Goal: Task Accomplishment & Management: Use online tool/utility

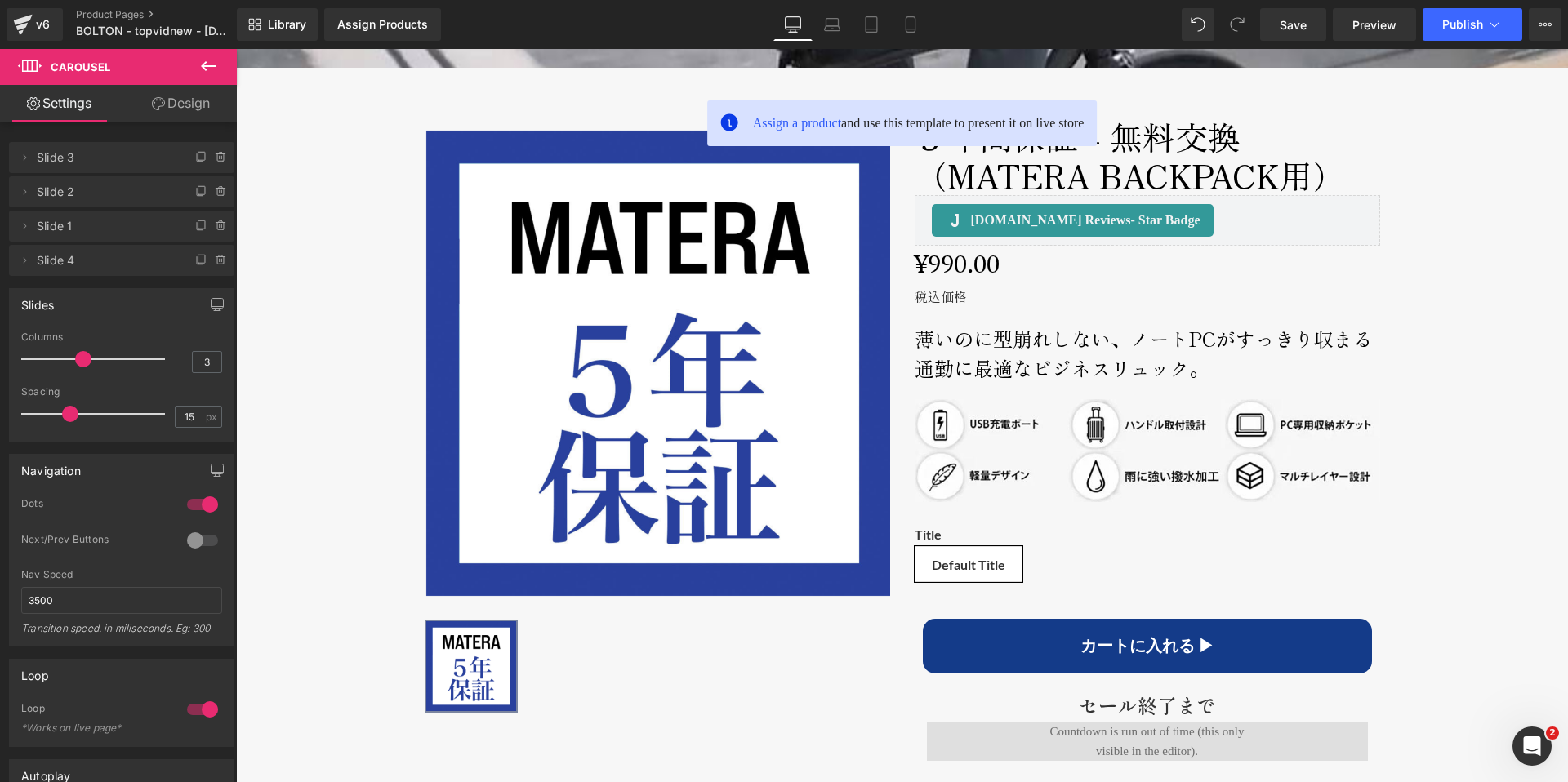
scroll to position [553, 0]
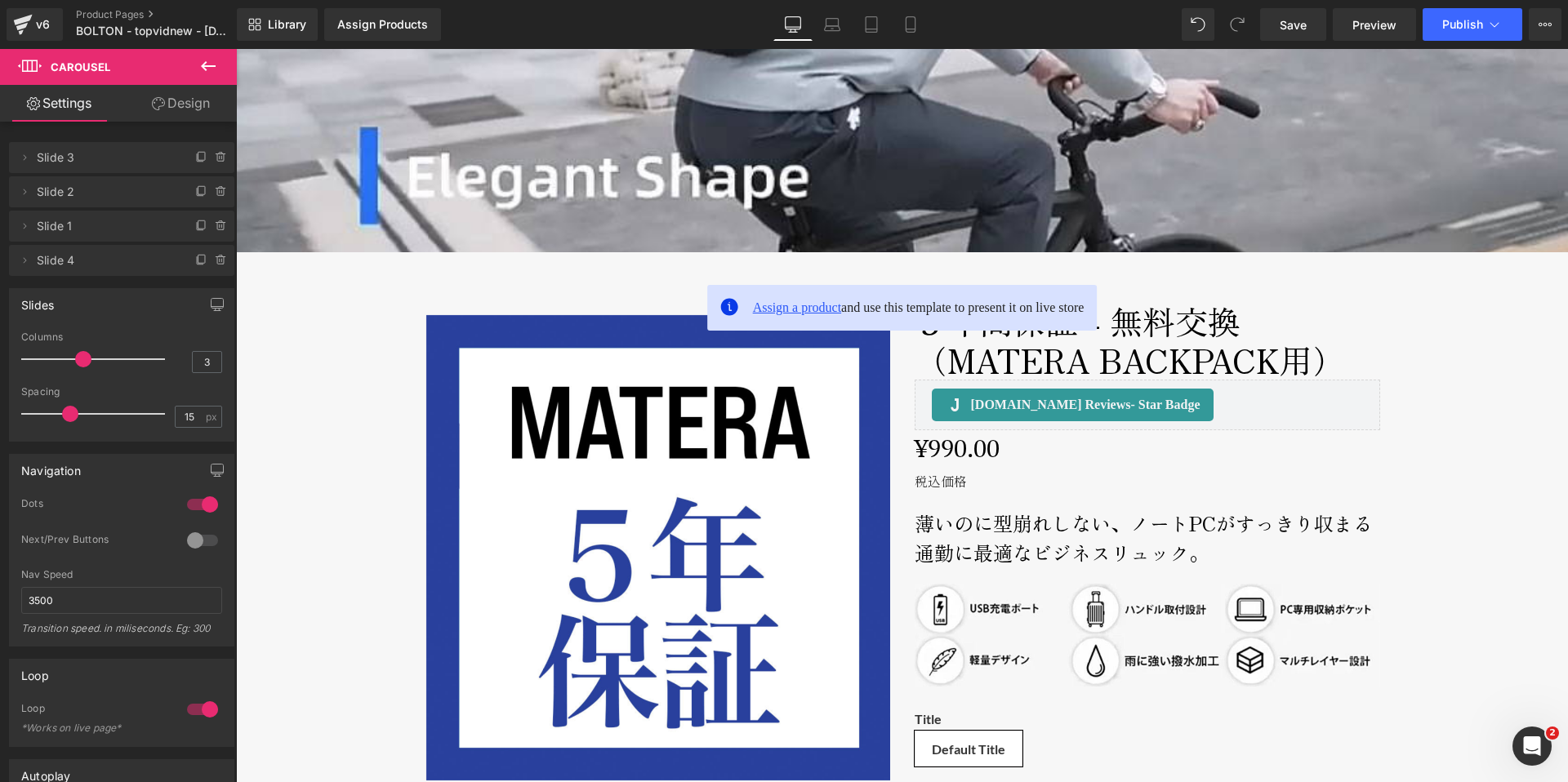
click at [775, 313] on span "Assign a product" at bounding box center [796, 307] width 88 height 14
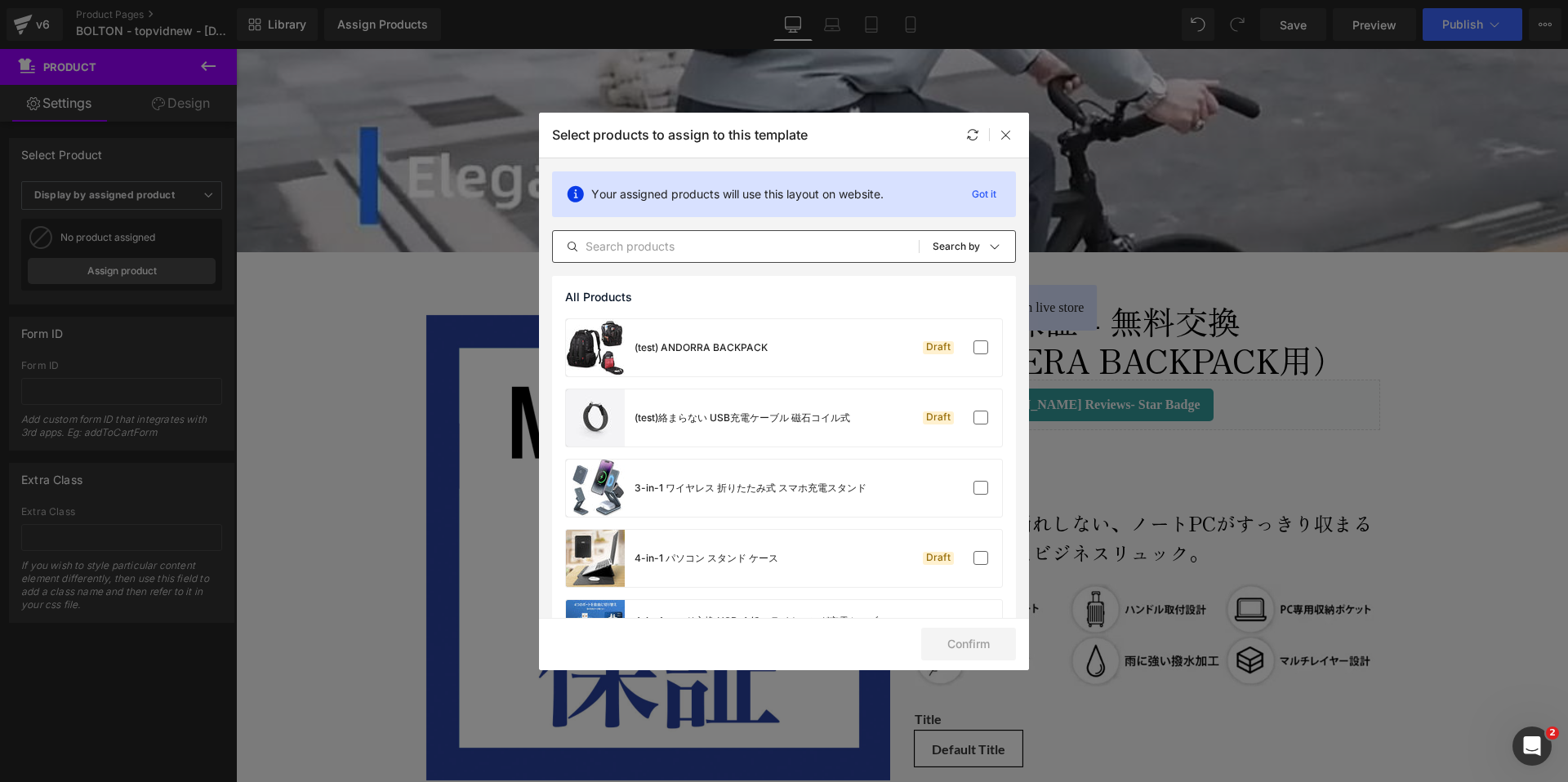
click at [684, 247] on input "text" at bounding box center [736, 246] width 366 height 20
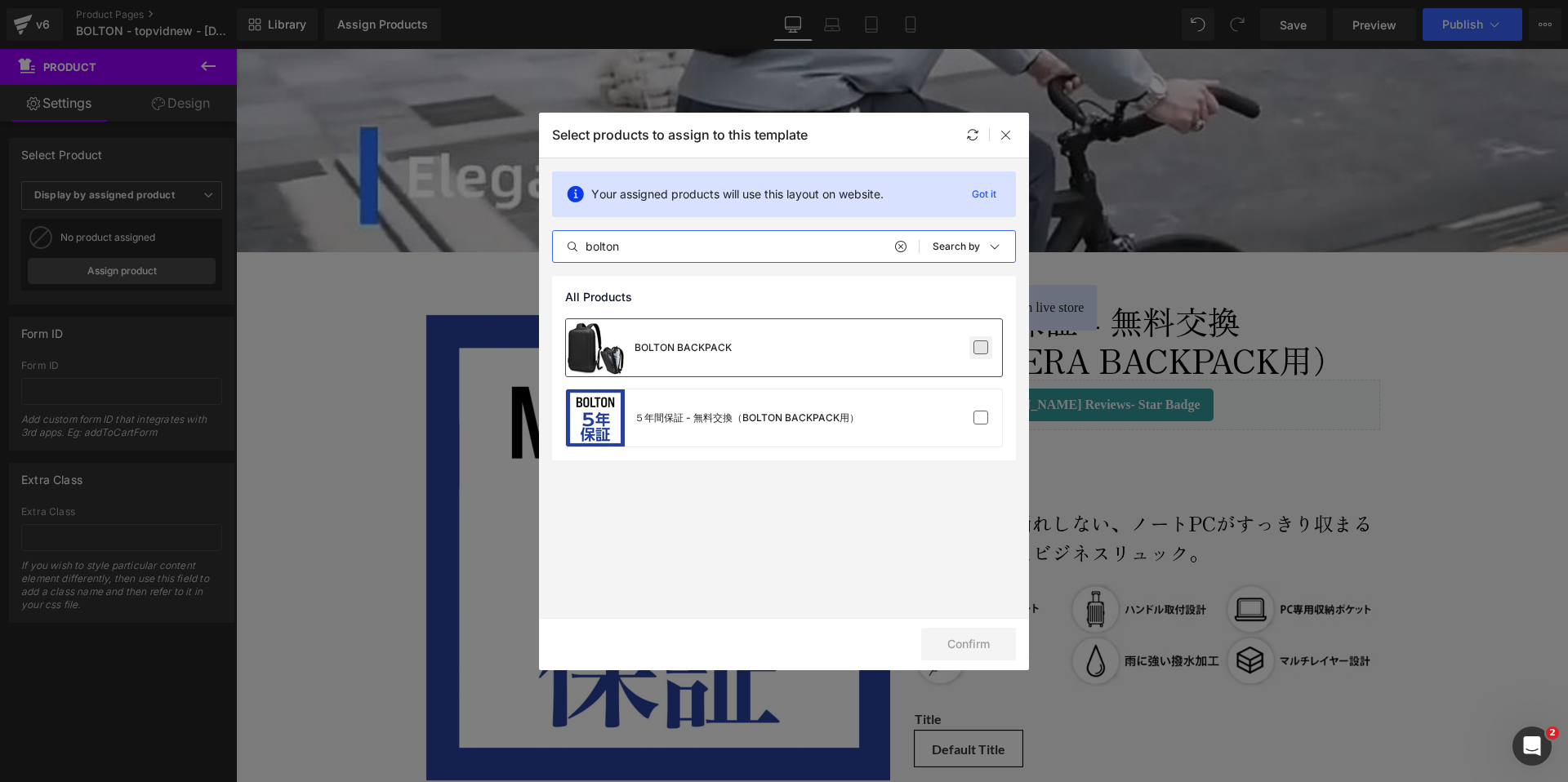
type input "bolton"
click at [983, 344] on label at bounding box center [981, 348] width 15 height 15
click at [981, 348] on input "checkbox" at bounding box center [981, 348] width 0 height 0
click at [967, 653] on button "Confirm" at bounding box center [969, 644] width 95 height 32
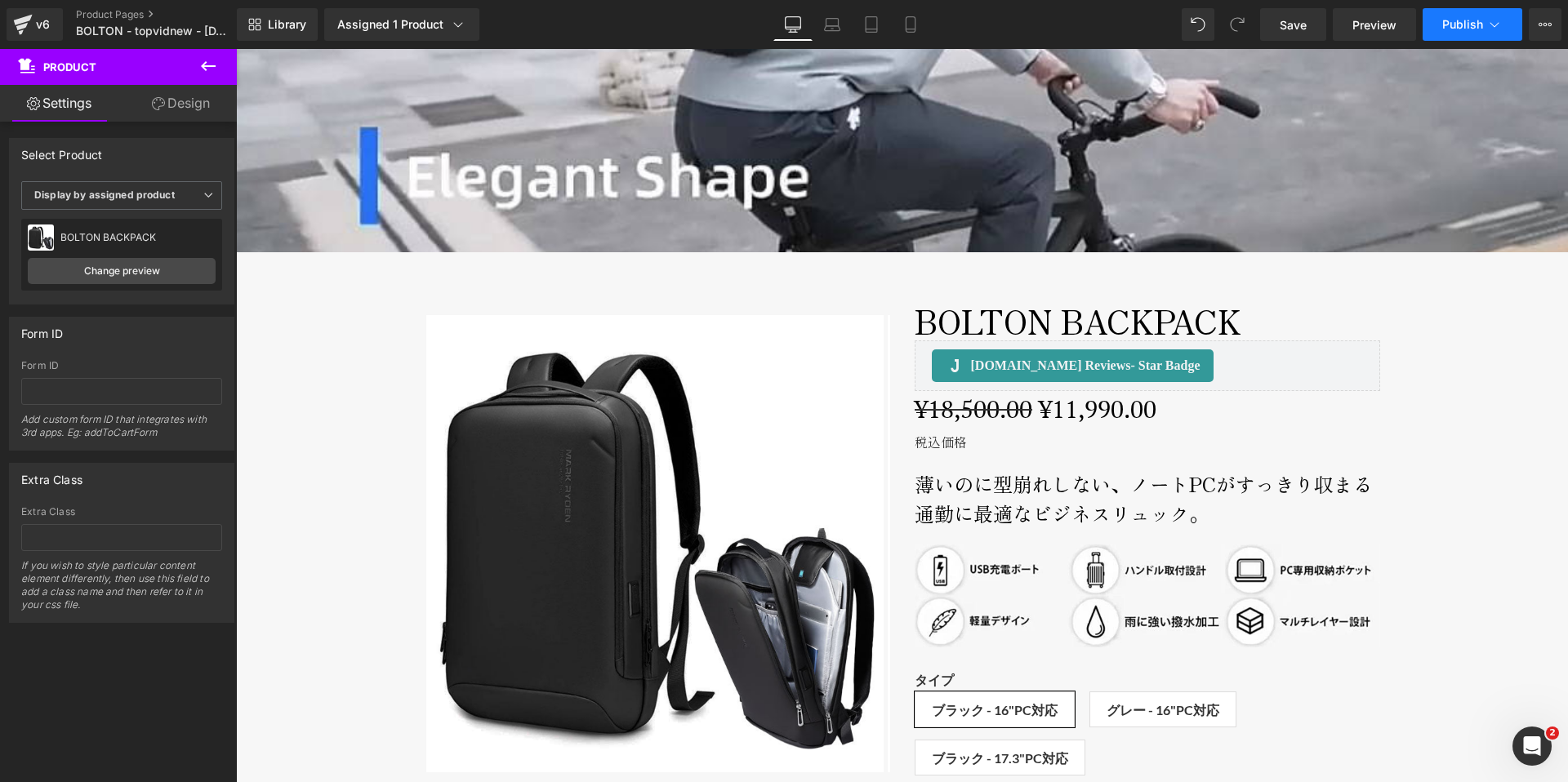
click at [1480, 30] on span "Publish" at bounding box center [1462, 25] width 41 height 13
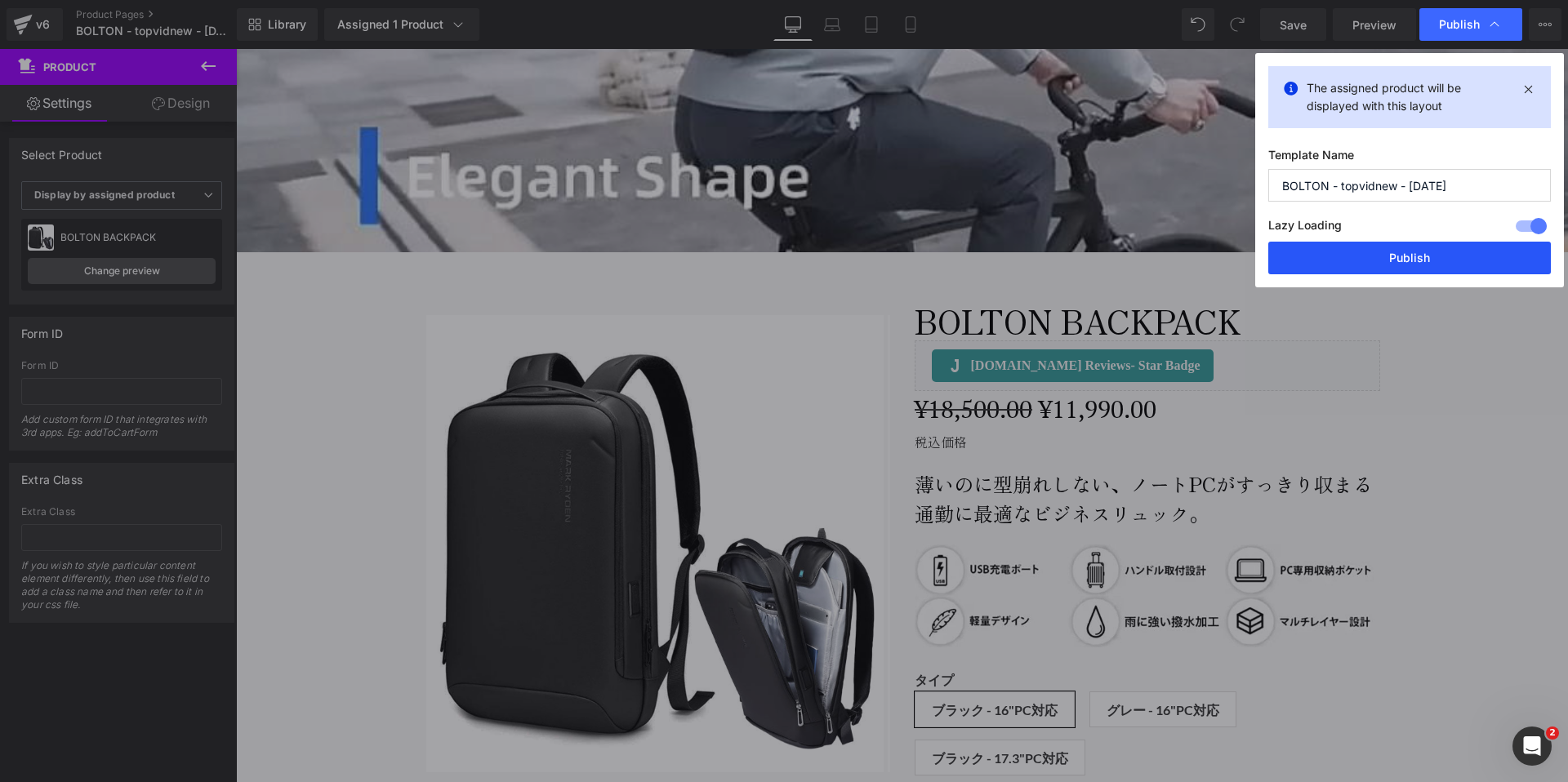
click at [1407, 253] on button "Publish" at bounding box center [1410, 258] width 283 height 32
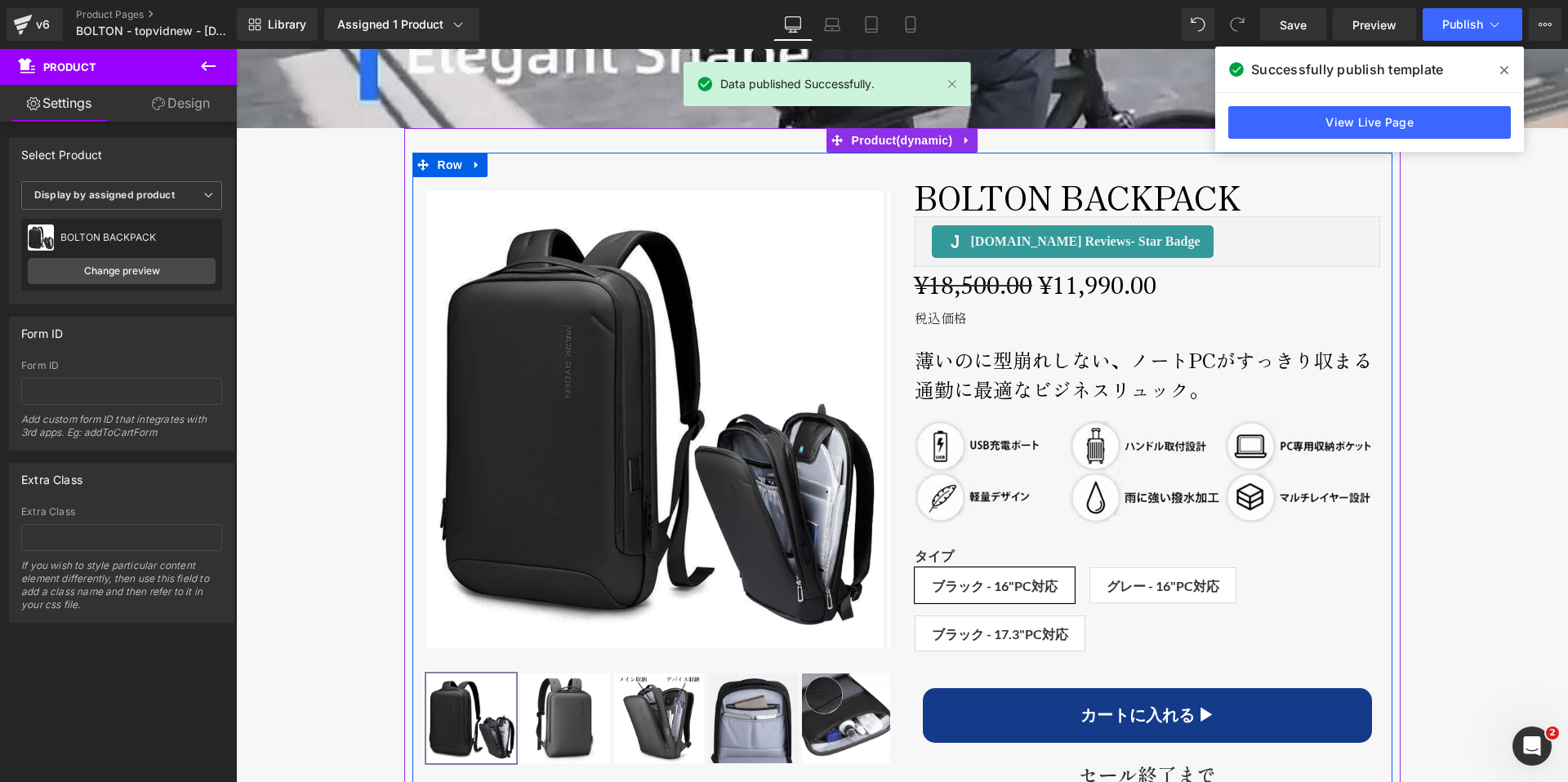
scroll to position [676, 0]
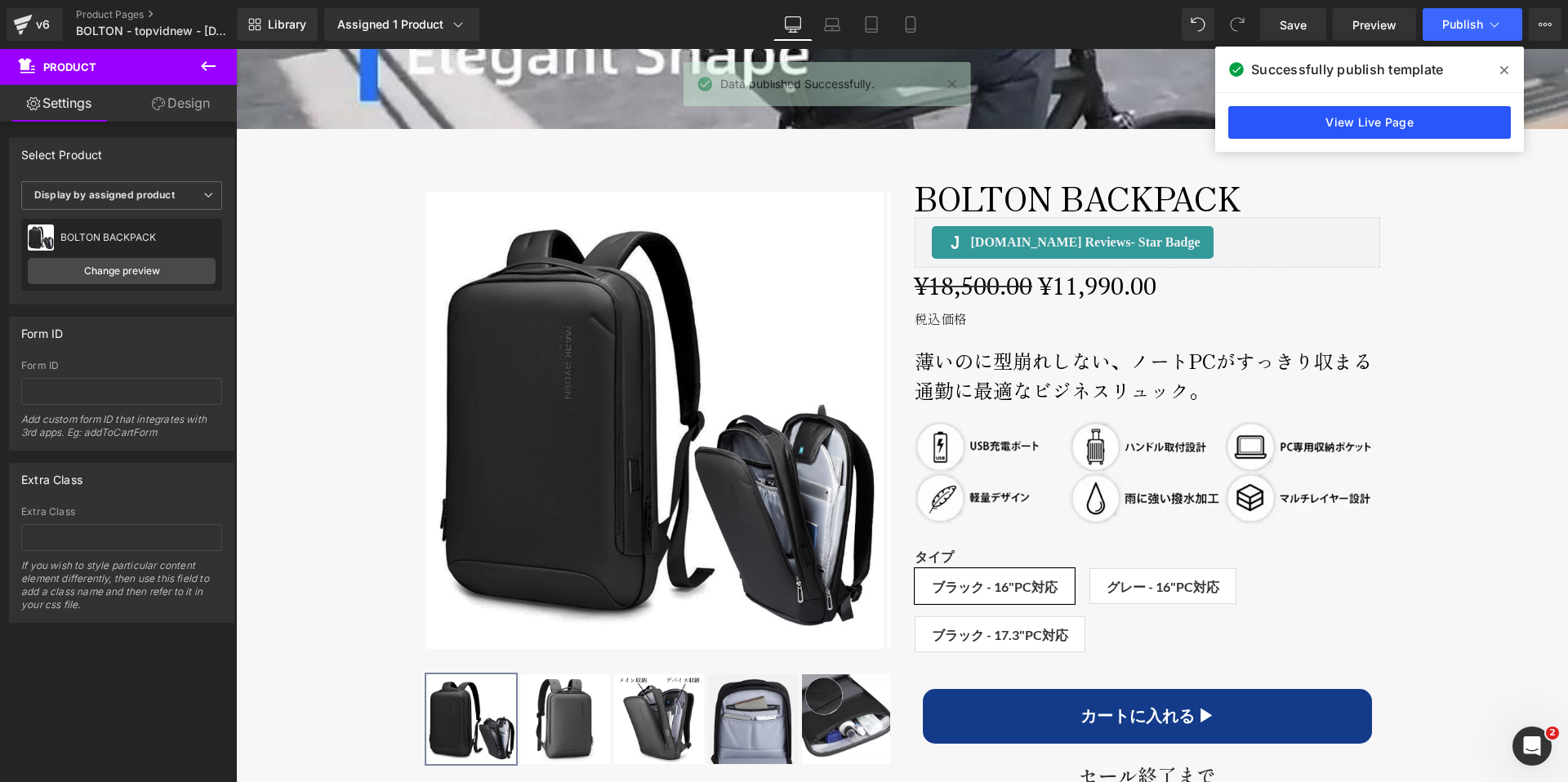
click at [1378, 119] on link "View Live Page" at bounding box center [1370, 122] width 283 height 32
